Goal: Check status: Check status

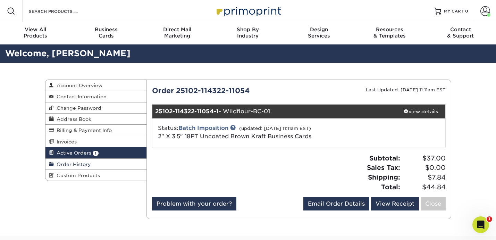
click at [66, 163] on span "Order History" at bounding box center [72, 164] width 37 height 6
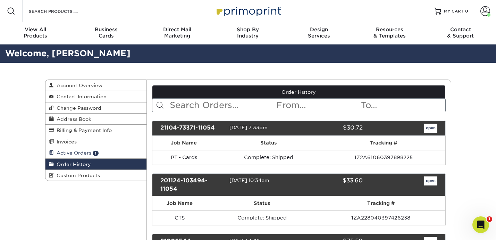
click at [75, 157] on link "Active Orders 1" at bounding box center [95, 152] width 101 height 11
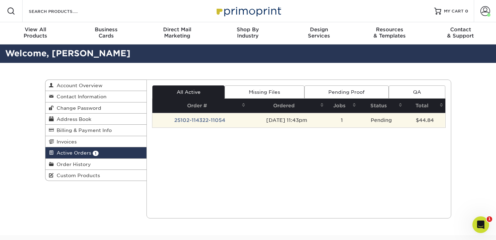
click at [357, 122] on td "1" at bounding box center [342, 120] width 32 height 15
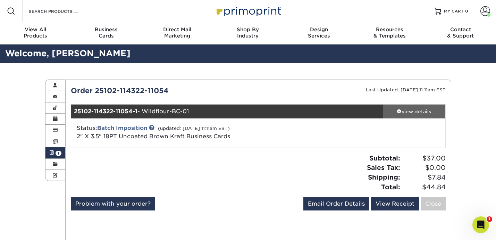
click at [407, 112] on div "view details" at bounding box center [414, 111] width 62 height 7
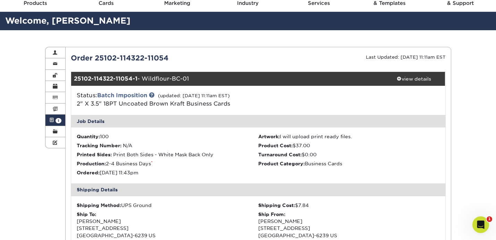
scroll to position [18, 0]
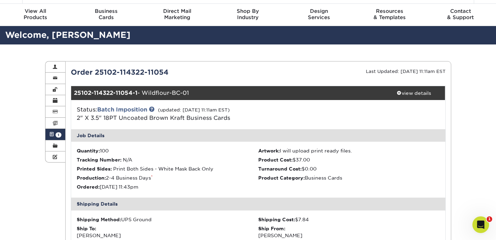
click at [50, 136] on span at bounding box center [51, 135] width 5 height 6
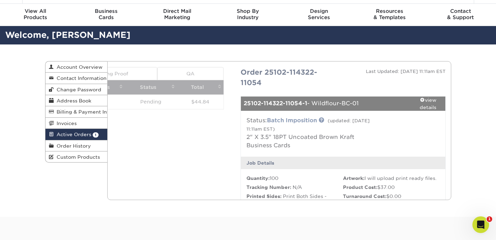
scroll to position [0, 0]
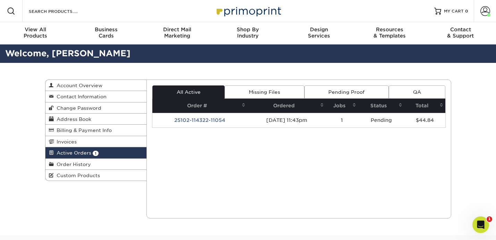
click at [344, 95] on link "Pending Proof" at bounding box center [346, 91] width 84 height 13
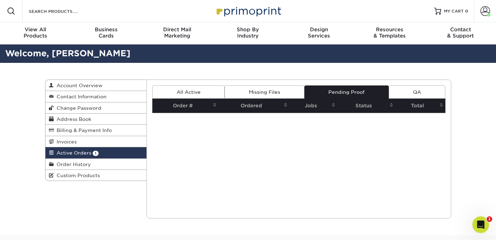
click at [260, 92] on link "Missing Files" at bounding box center [264, 91] width 79 height 13
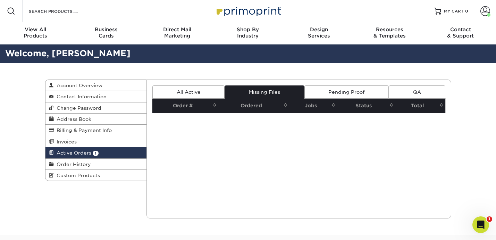
click at [428, 92] on link "QA" at bounding box center [417, 91] width 56 height 13
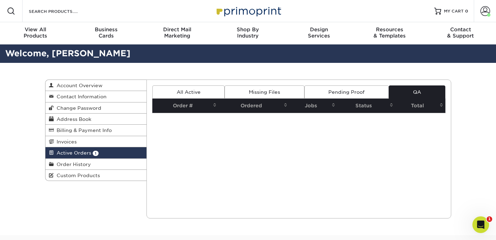
click at [219, 96] on link "All Active" at bounding box center [188, 91] width 72 height 13
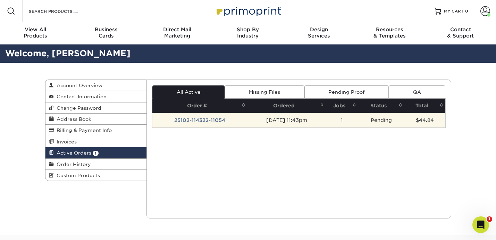
click at [216, 121] on td "25102-114322-11054" at bounding box center [199, 120] width 95 height 15
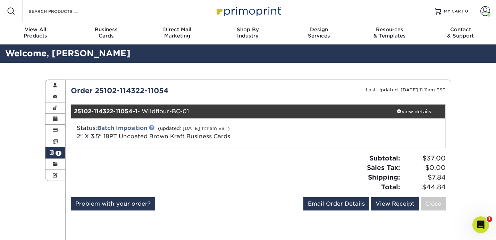
click at [153, 128] on link at bounding box center [152, 128] width 6 height 6
